Goal: Navigation & Orientation: Find specific page/section

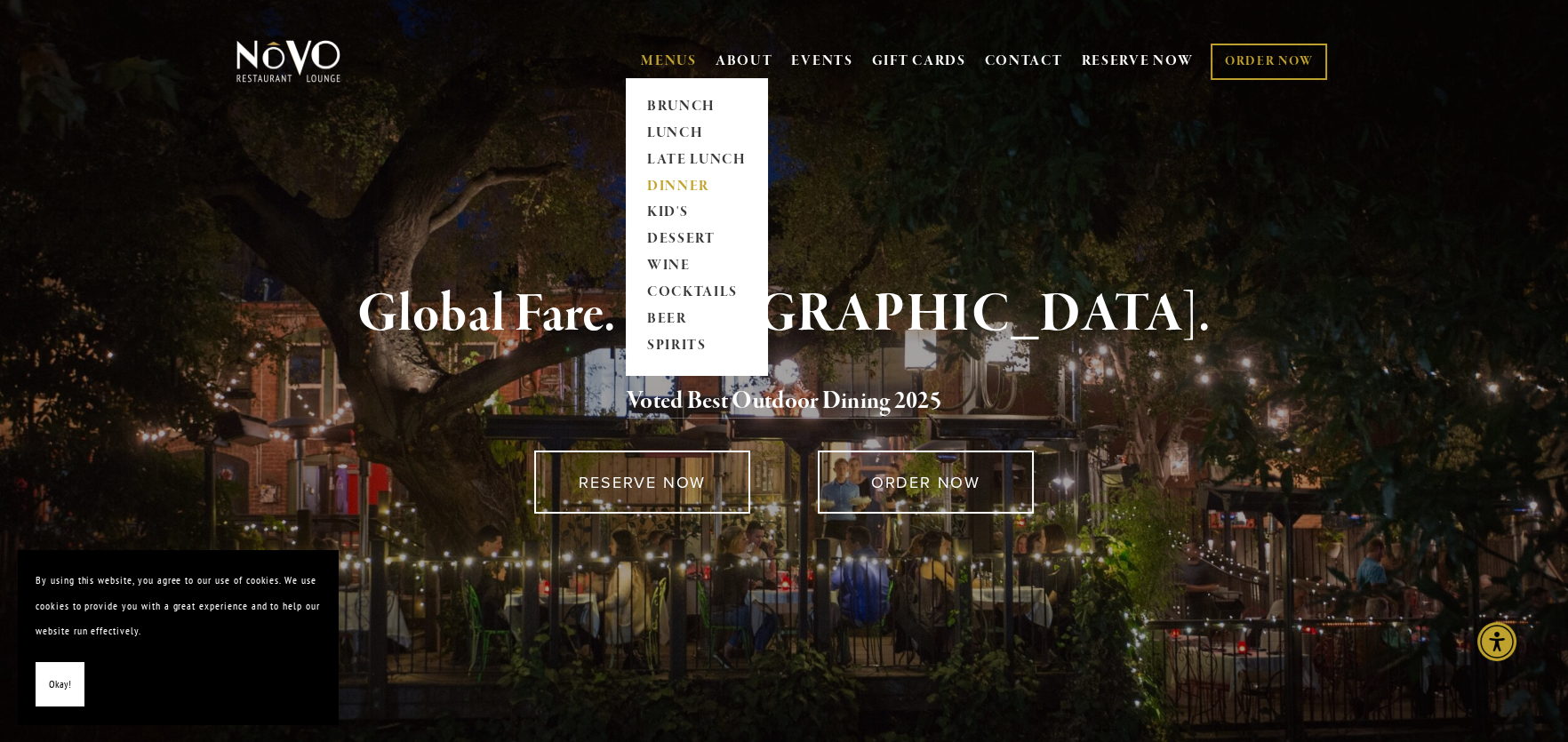
click at [675, 182] on link "DINNER" at bounding box center [696, 187] width 111 height 27
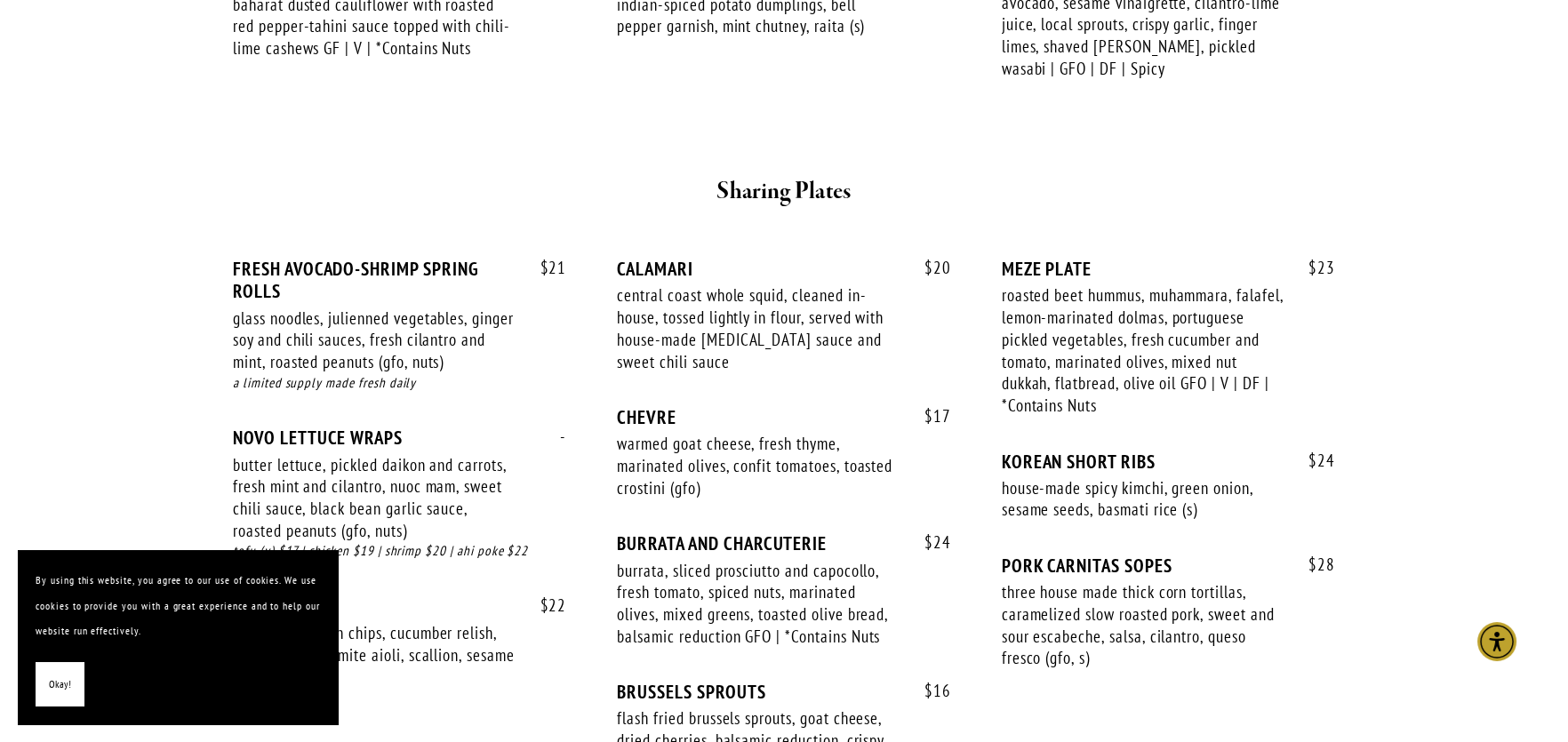
scroll to position [1067, 0]
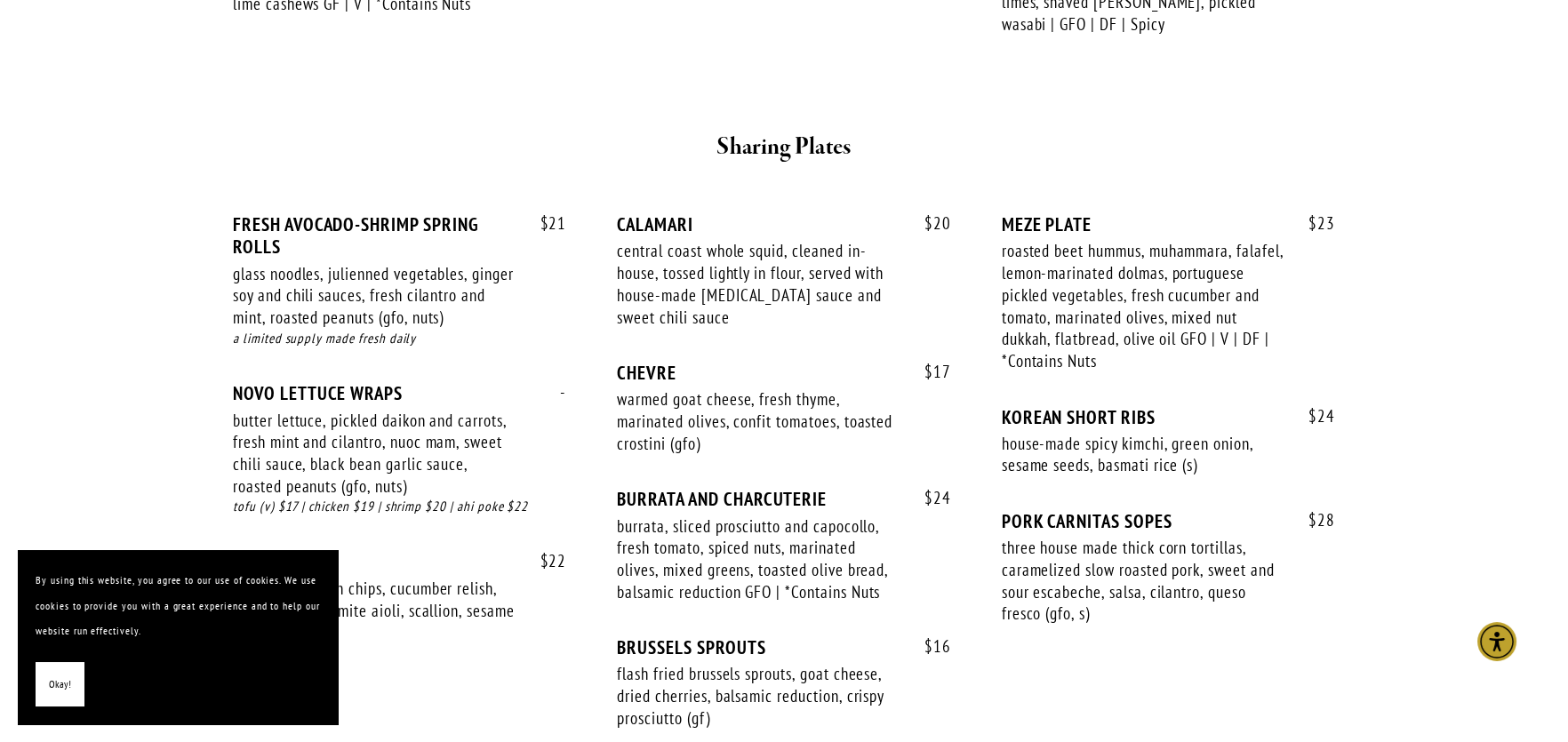
click at [69, 679] on span "Okay!" at bounding box center [60, 685] width 22 height 26
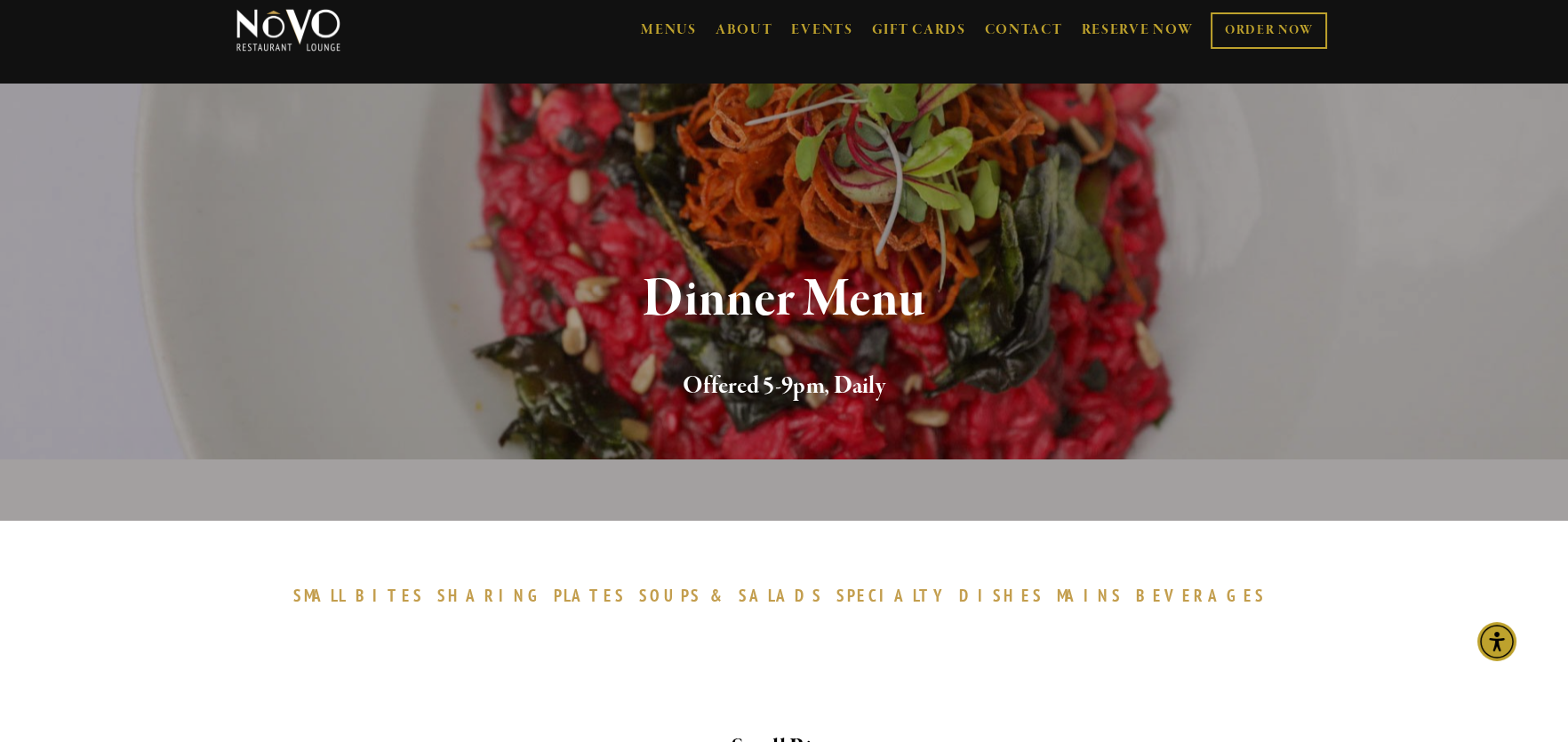
scroll to position [0, 0]
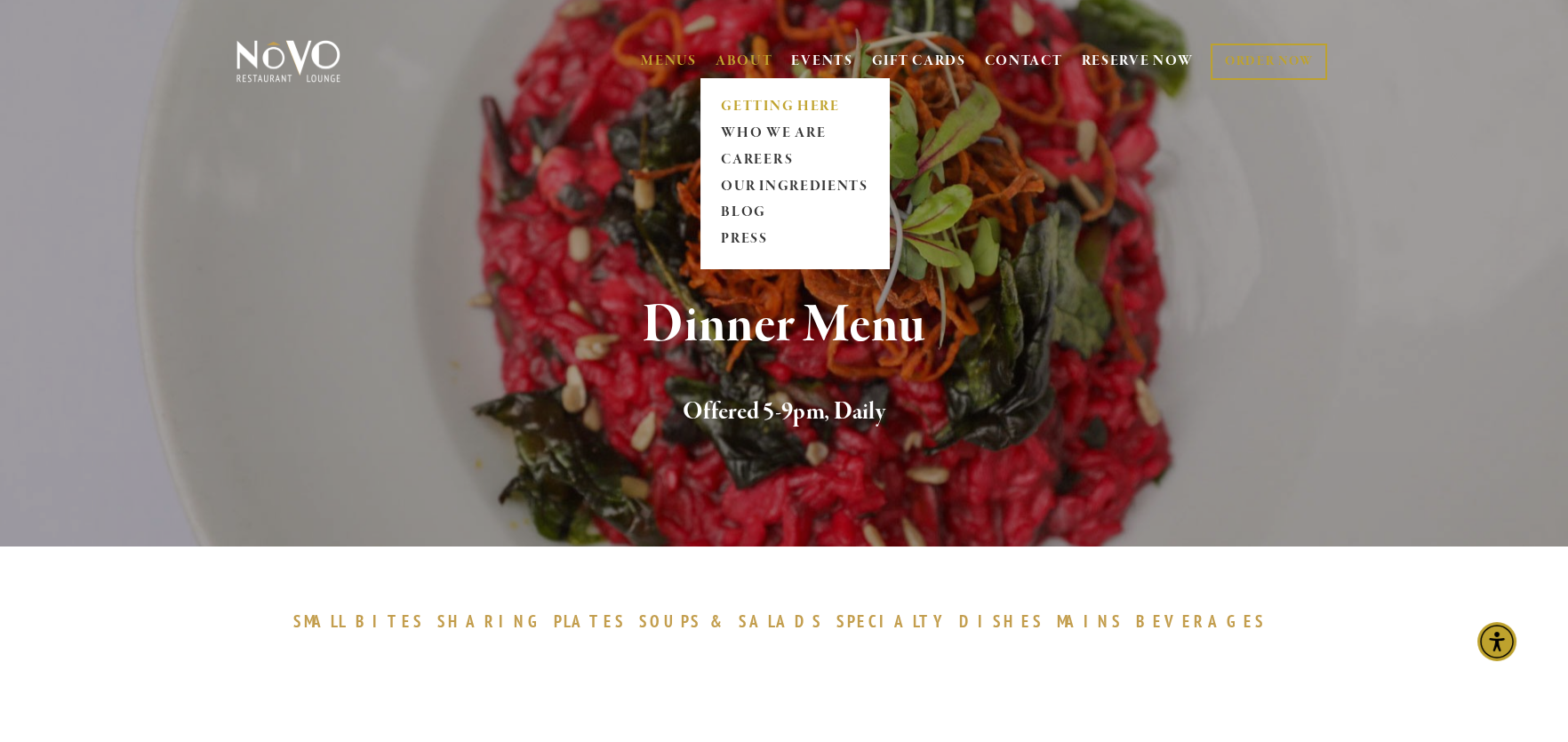
click at [756, 98] on link "GETTING HERE" at bounding box center [794, 106] width 158 height 27
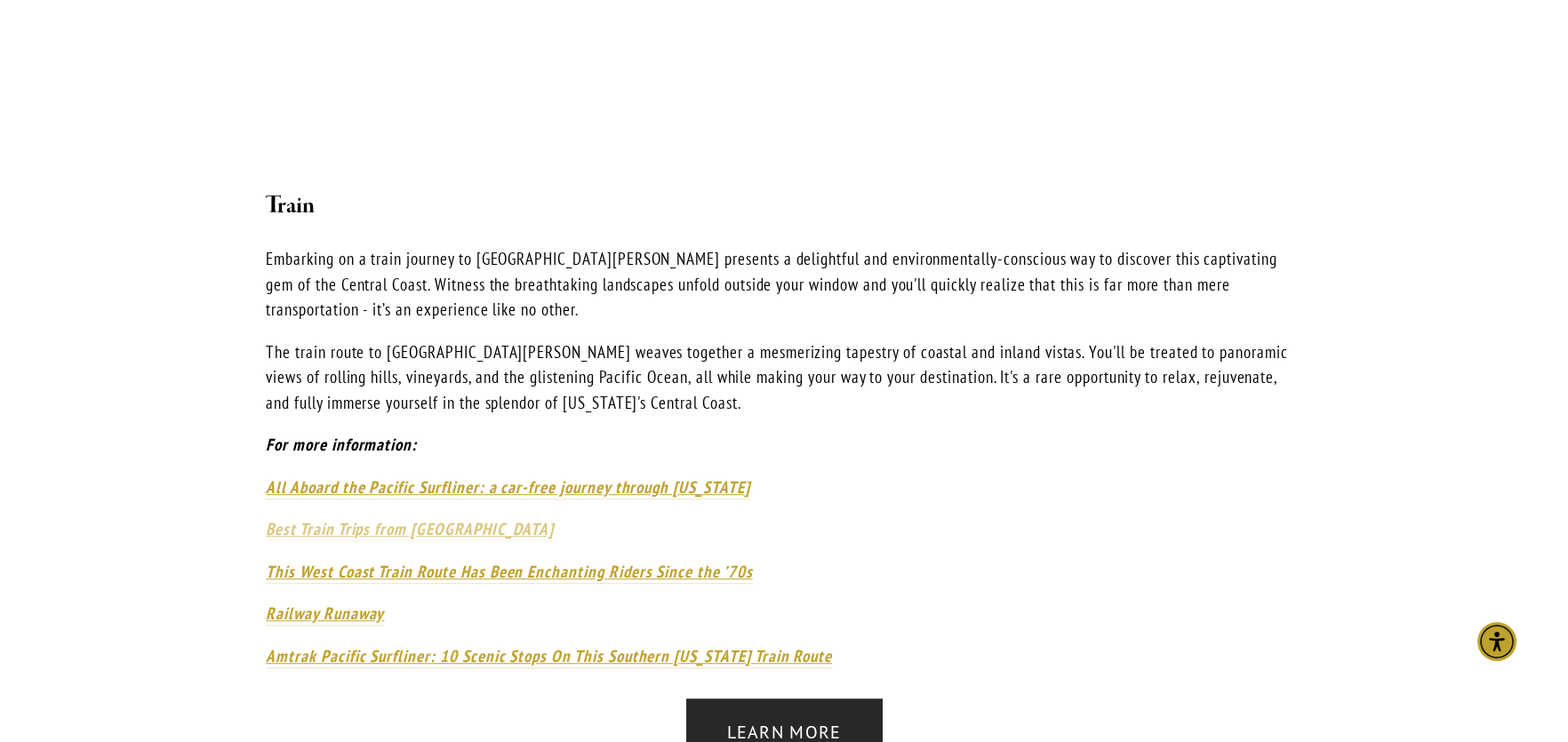
scroll to position [2400, 0]
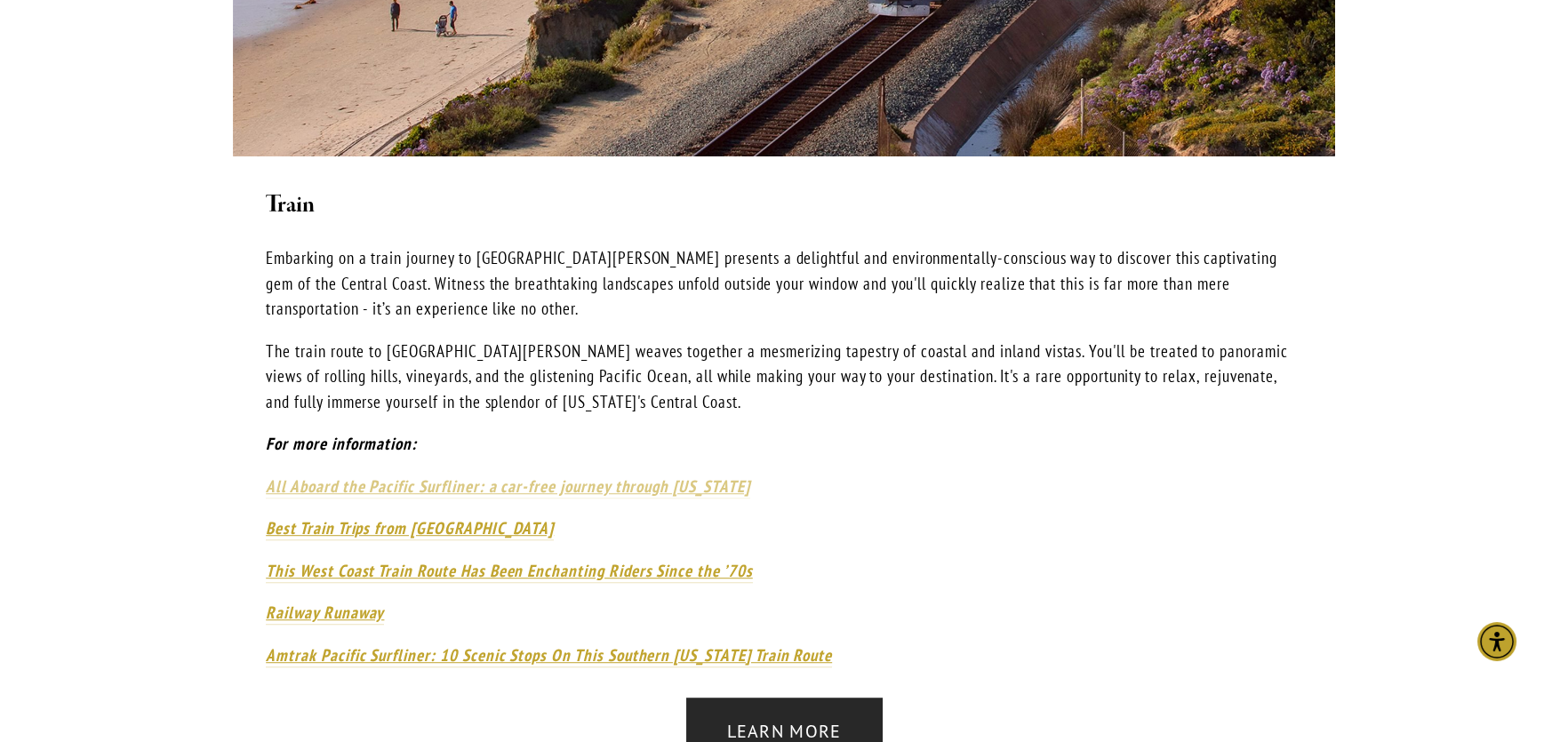
click at [409, 476] on em "All Aboard the Pacific Surfliner: a car-free journey through California" at bounding box center [507, 486] width 484 height 21
